Goal: Find specific page/section: Find specific page/section

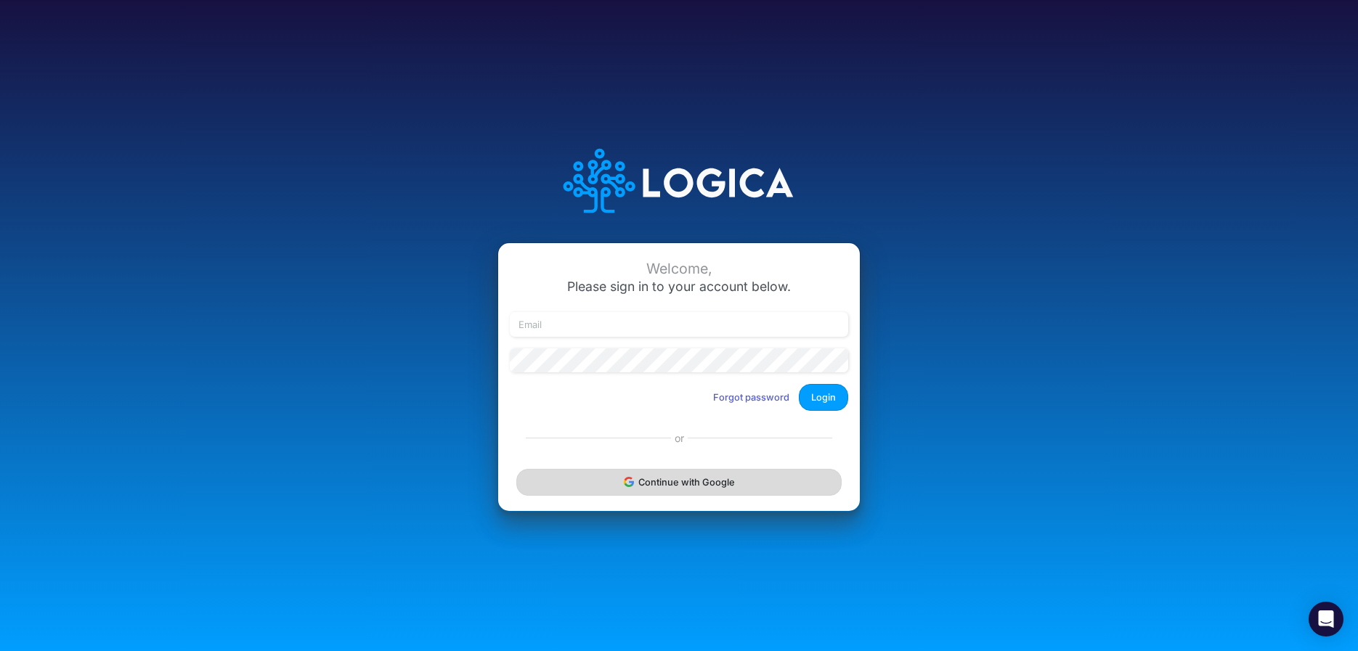
click at [639, 482] on button "Continue with Google" at bounding box center [678, 482] width 325 height 27
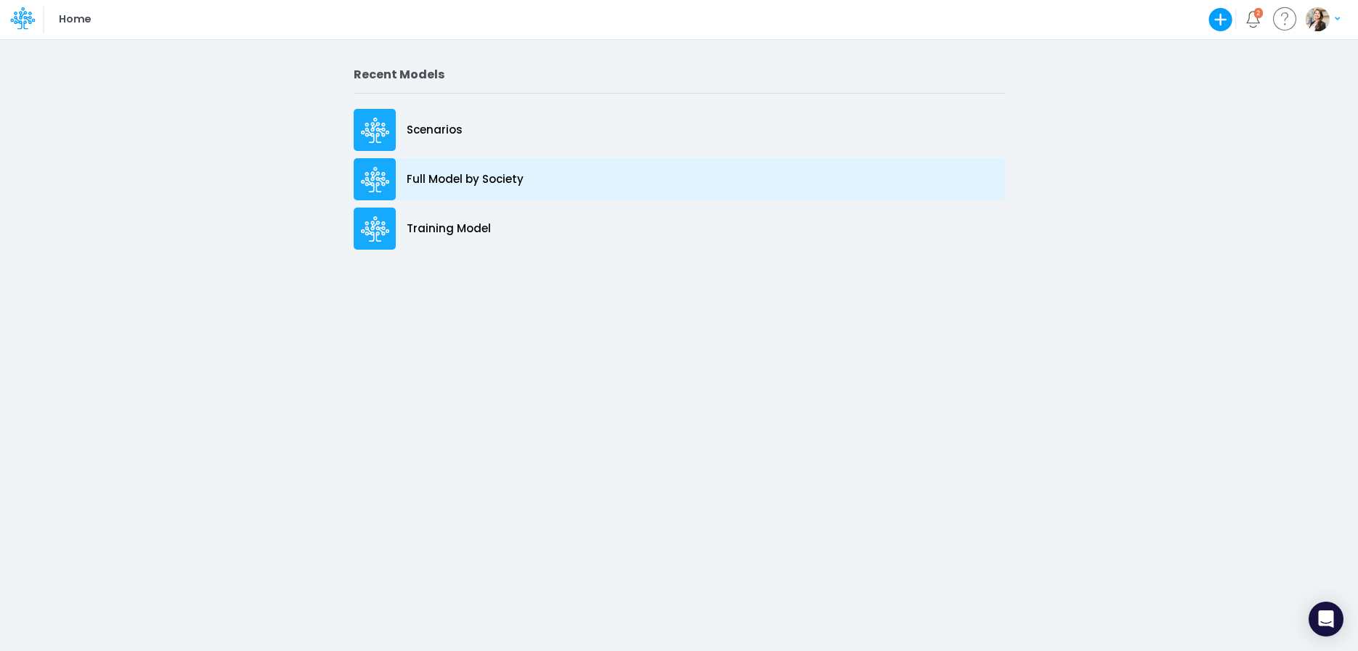
click at [496, 187] on p "Full Model by Society" at bounding box center [465, 179] width 117 height 17
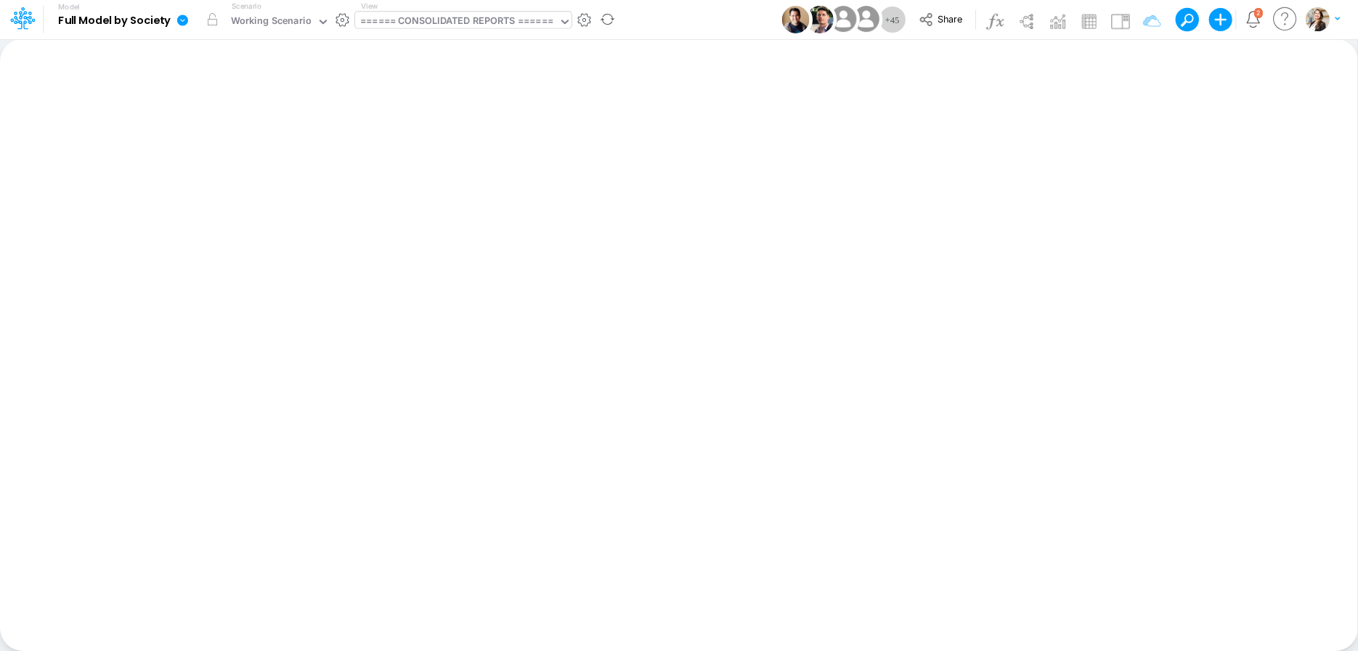
click at [460, 19] on div "====== CONSOLIDATED REPORTS ======" at bounding box center [456, 22] width 193 height 17
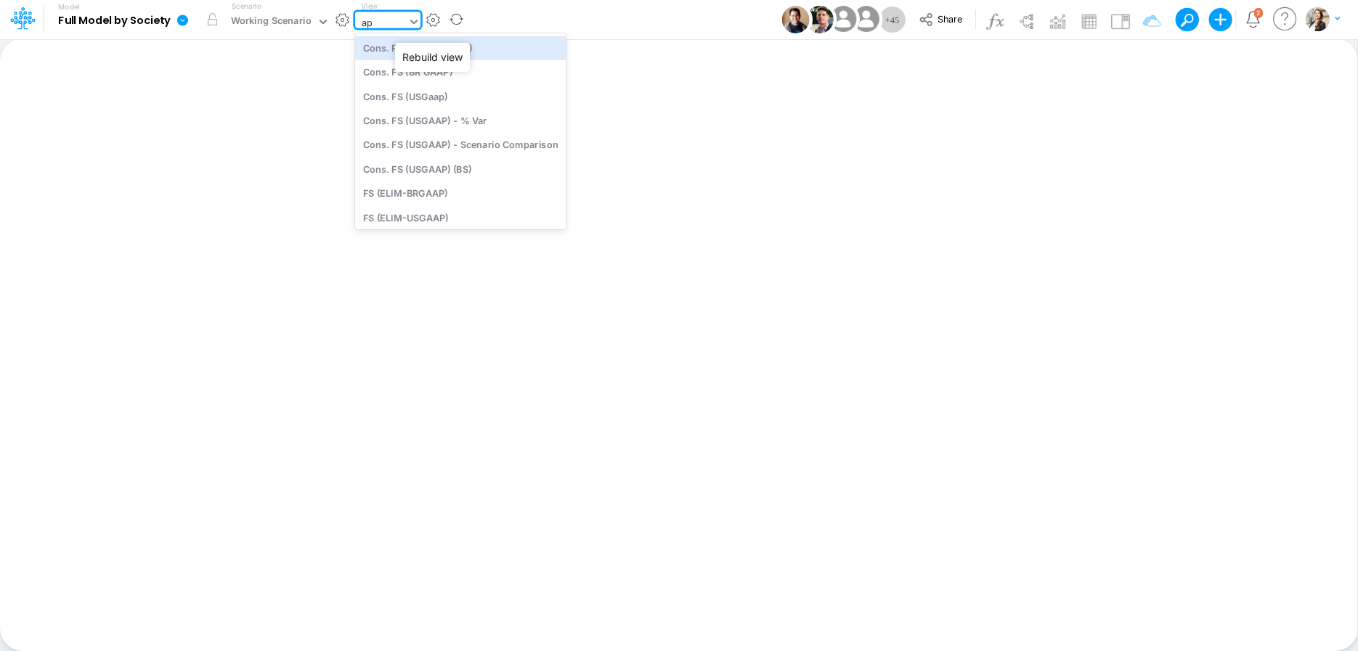
type input "app"
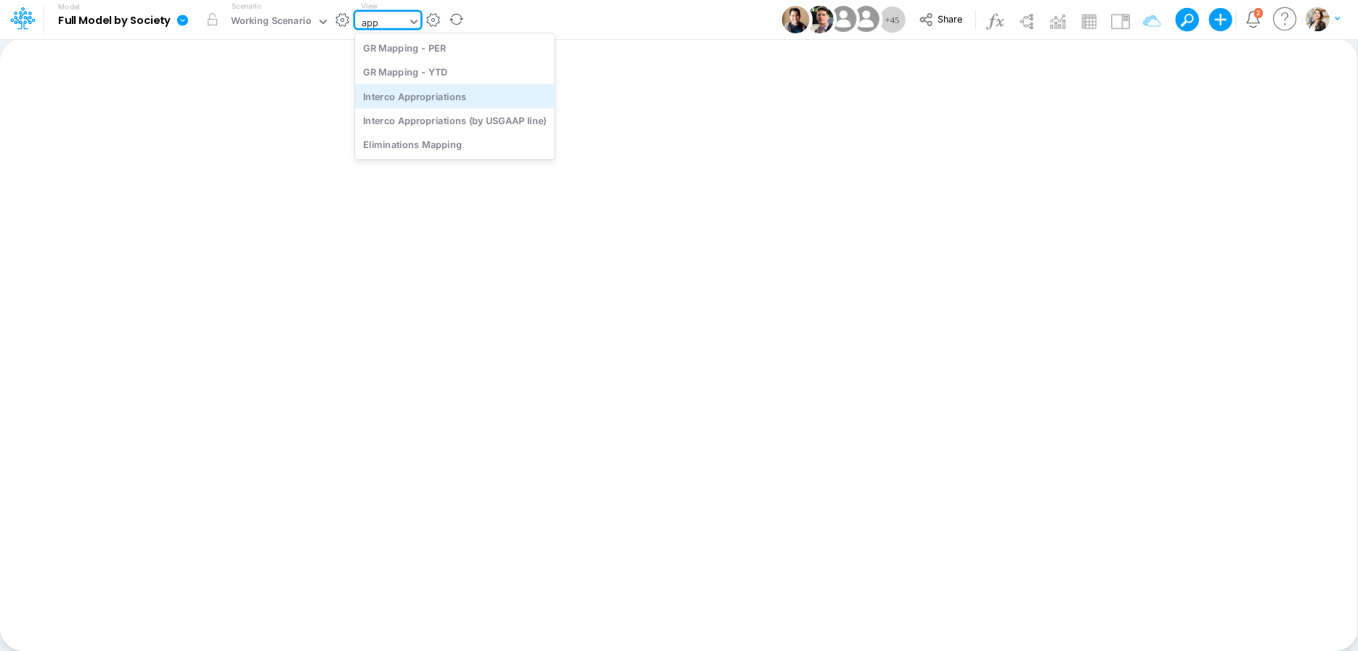
click at [473, 104] on div "Interco Appropriations" at bounding box center [455, 96] width 200 height 24
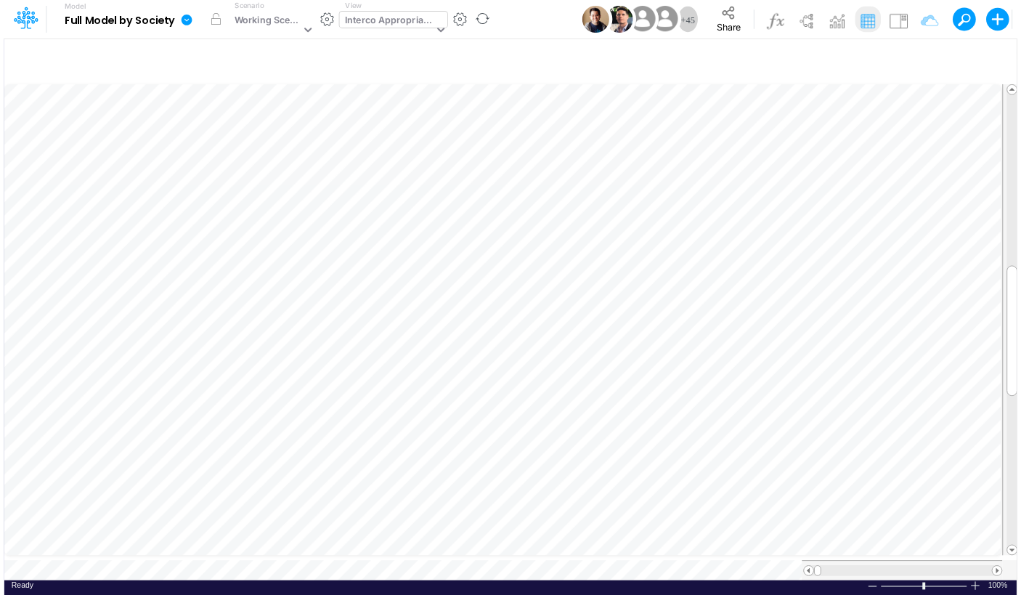
scroll to position [6, 28]
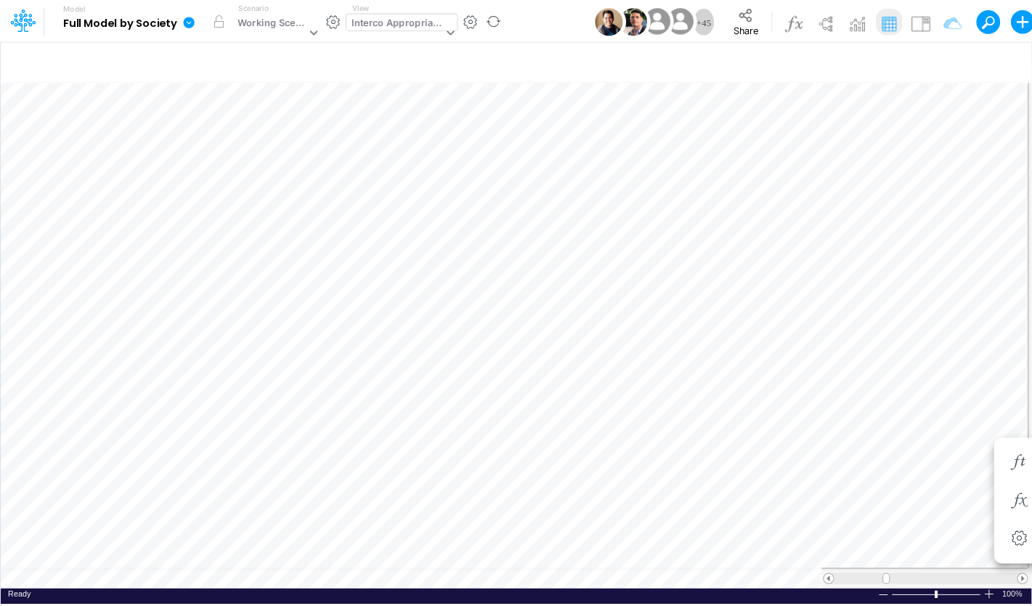
scroll to position [6, 21]
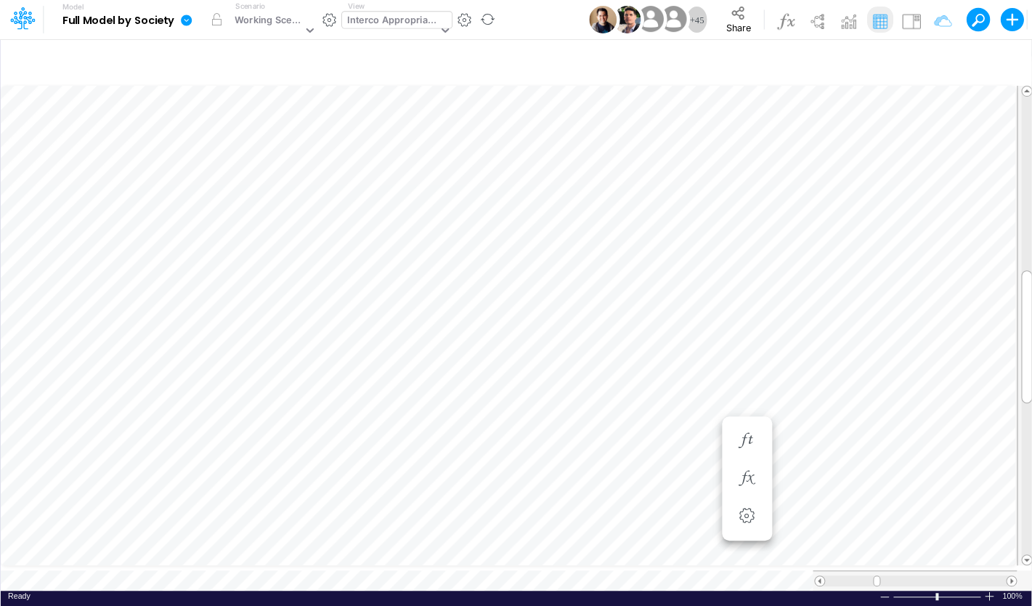
scroll to position [6, 28]
